Goal: Navigation & Orientation: Find specific page/section

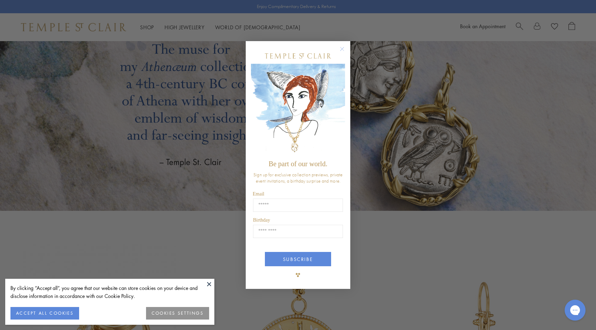
scroll to position [1341, 0]
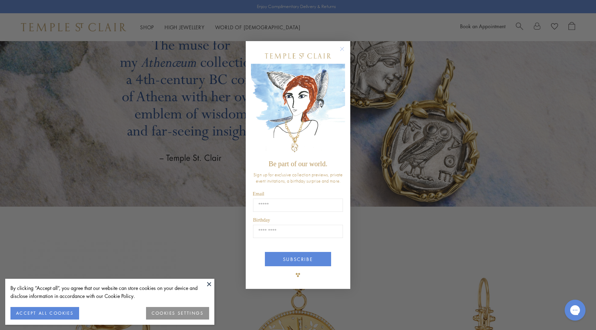
click at [344, 49] on circle "Close dialog" at bounding box center [342, 49] width 8 height 8
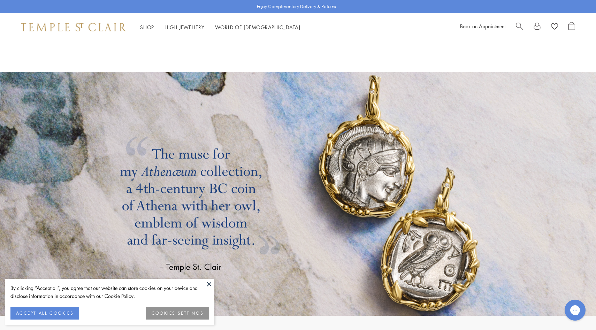
scroll to position [1232, 0]
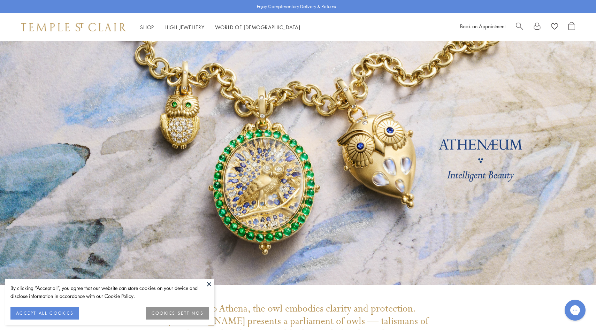
scroll to position [2, 0]
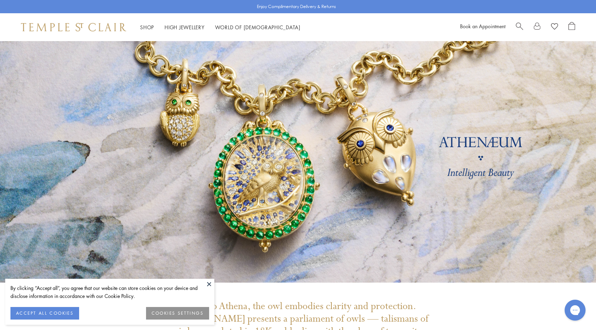
click at [318, 172] on link at bounding box center [298, 161] width 596 height 244
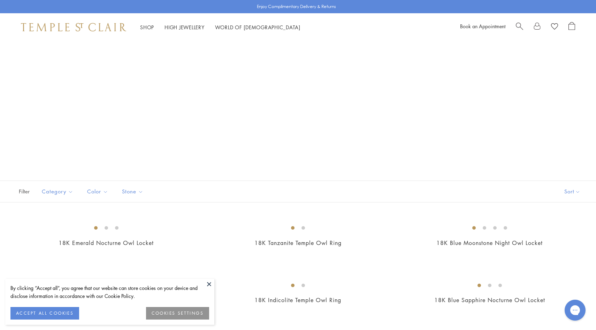
click at [312, 143] on div at bounding box center [298, 110] width 596 height 139
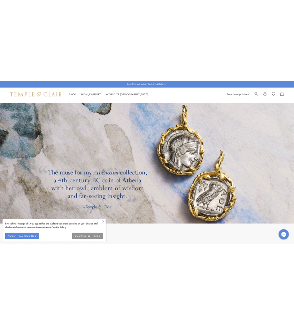
scroll to position [1260, 0]
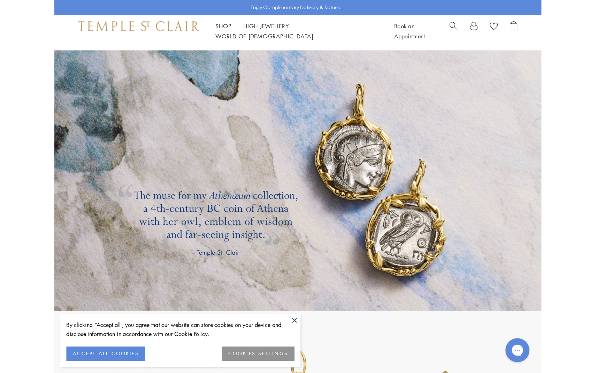
scroll to position [995, 0]
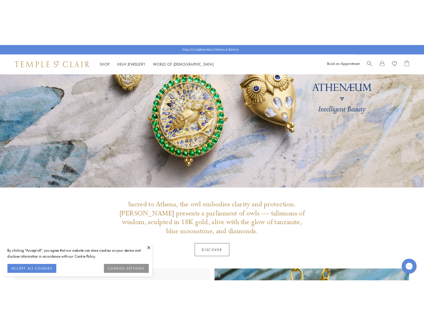
scroll to position [76, 0]
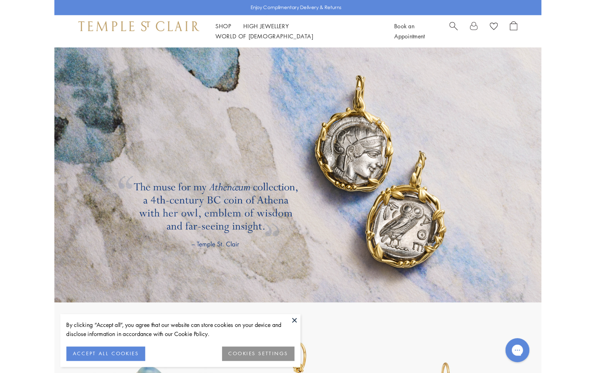
scroll to position [992, 0]
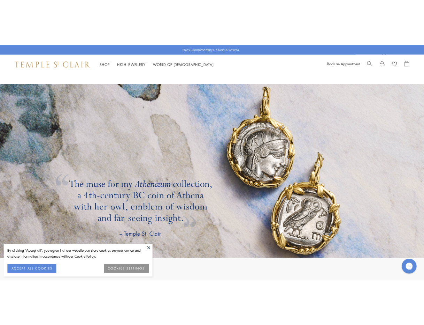
scroll to position [1246, 0]
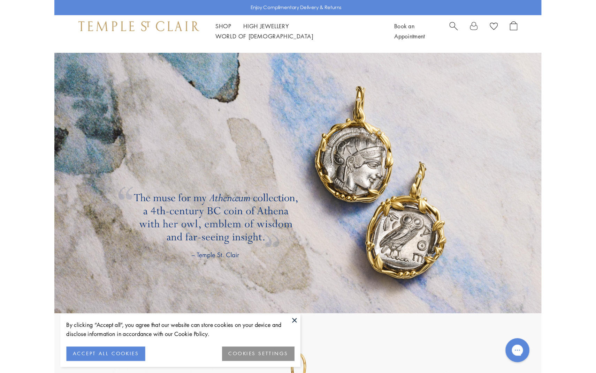
scroll to position [989, 0]
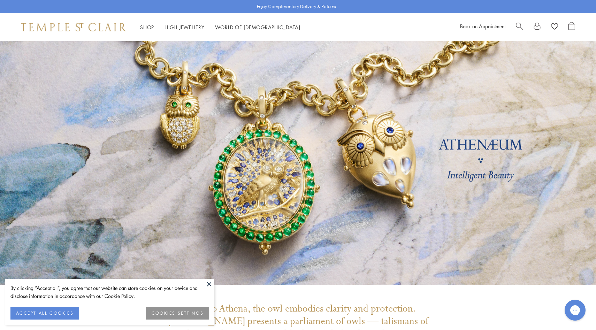
click at [277, 237] on link at bounding box center [298, 163] width 596 height 244
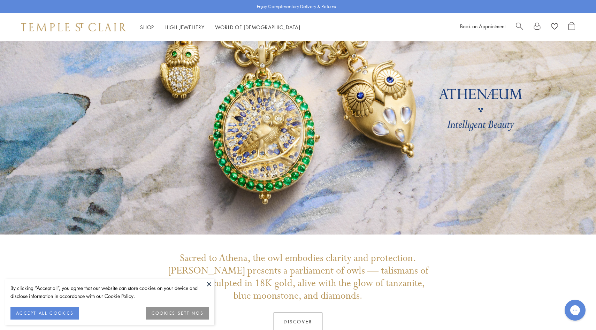
scroll to position [60, 0]
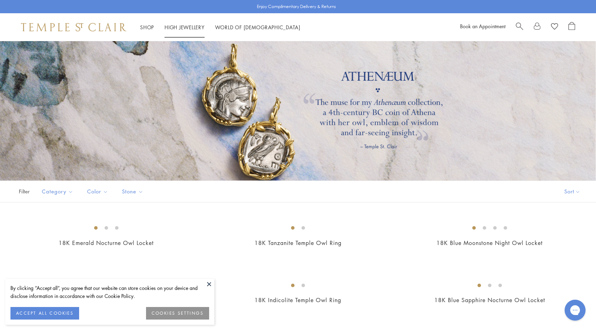
click at [174, 27] on link "High Jewellery High Jewellery" at bounding box center [185, 27] width 40 height 7
